Goal: Check status: Check status

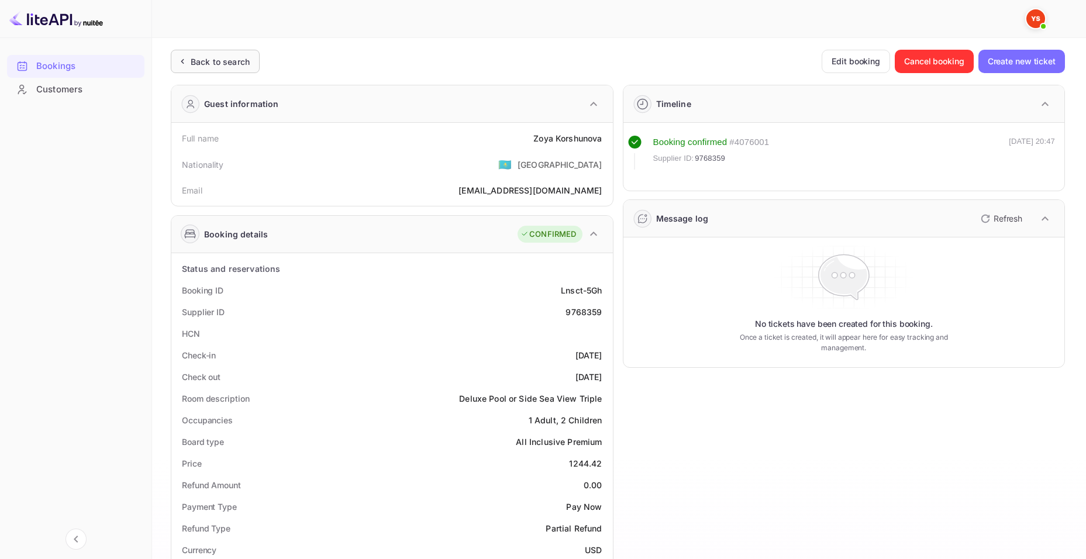
click at [206, 67] on div "Back to search" at bounding box center [220, 62] width 59 height 12
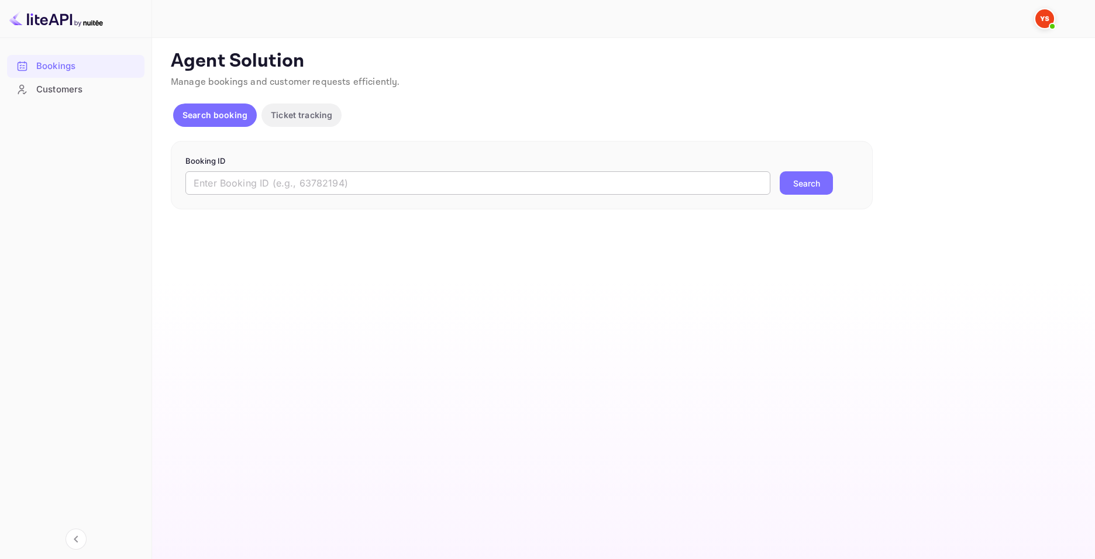
click at [469, 190] on input "text" at bounding box center [477, 182] width 585 height 23
paste input "9842696"
type input "9842696"
click at [810, 188] on button "Search" at bounding box center [805, 182] width 53 height 23
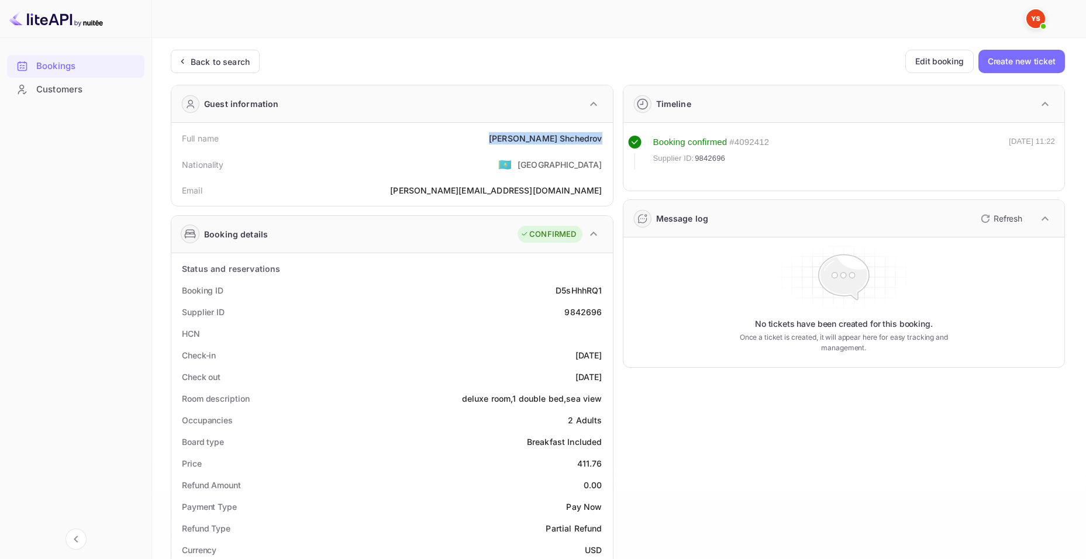
drag, startPoint x: 539, startPoint y: 139, endPoint x: 609, endPoint y: 141, distance: 70.8
click at [609, 141] on div "Full name [PERSON_NAME] Nationality 🇰🇿 [DEMOGRAPHIC_DATA] Email [PERSON_NAME][E…" at bounding box center [391, 164] width 441 height 83
copy div "[PERSON_NAME]"
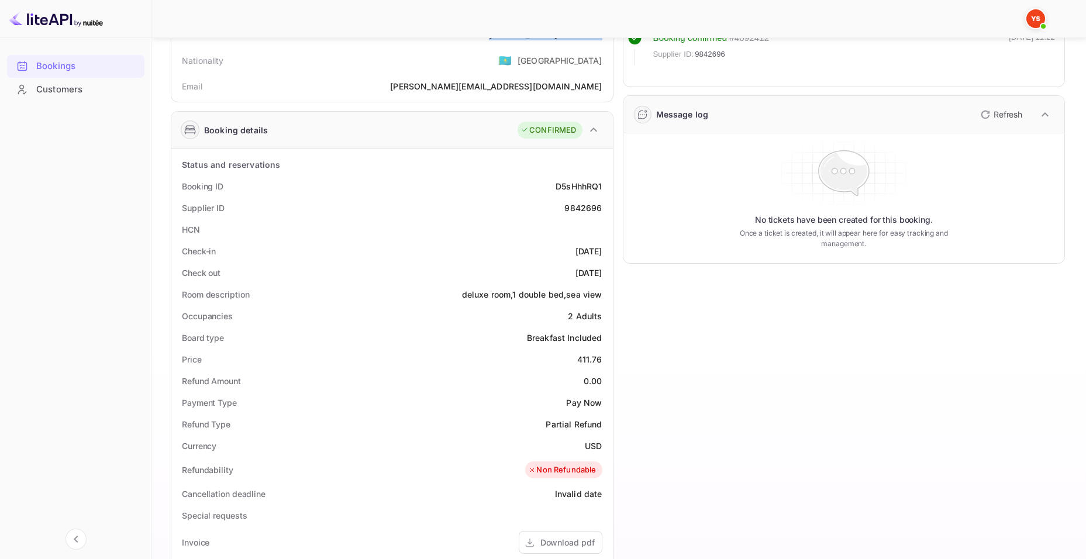
scroll to position [175, 0]
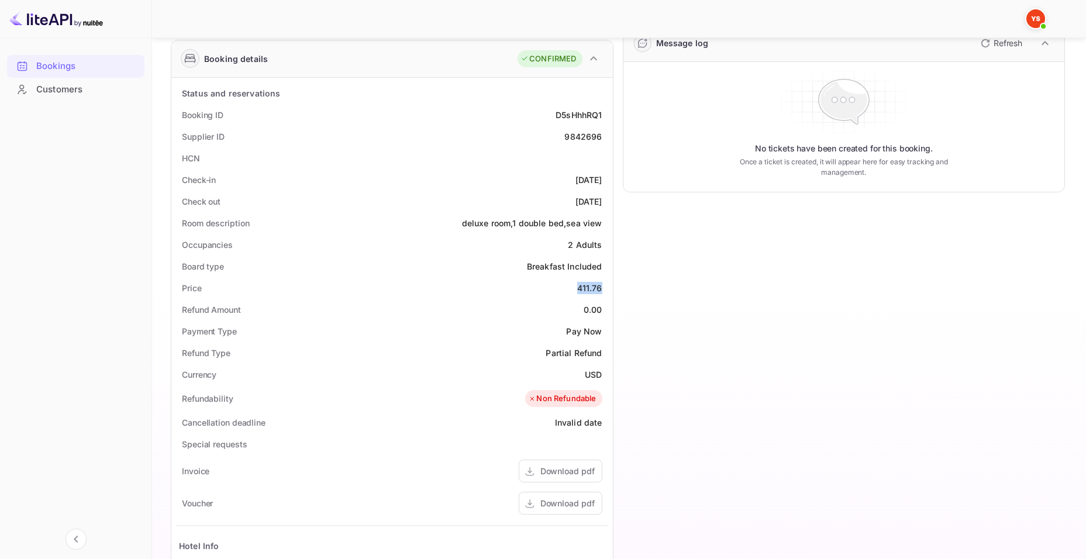
drag, startPoint x: 575, startPoint y: 288, endPoint x: 604, endPoint y: 288, distance: 29.2
click at [604, 288] on div "Price 411.76" at bounding box center [392, 288] width 432 height 22
copy div "411.76"
drag, startPoint x: 585, startPoint y: 372, endPoint x: 604, endPoint y: 372, distance: 18.7
click at [604, 372] on div "Currency USD" at bounding box center [392, 375] width 432 height 22
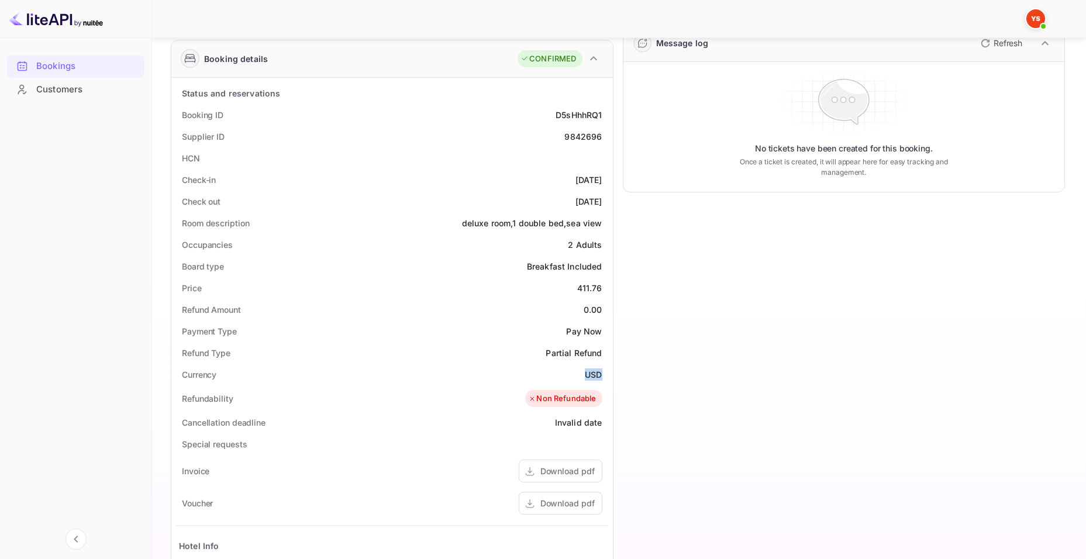
copy div "USD"
